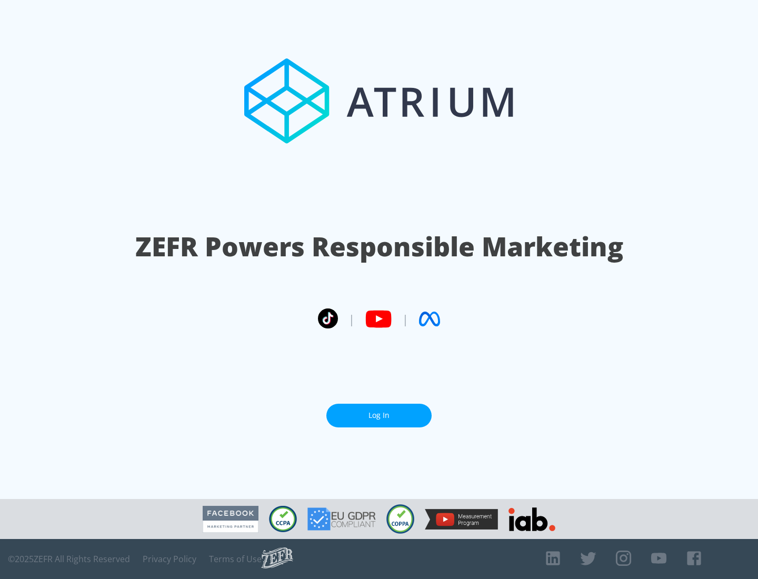
click at [379, 415] on link "Log In" at bounding box center [378, 416] width 105 height 24
